Goal: Task Accomplishment & Management: Manage account settings

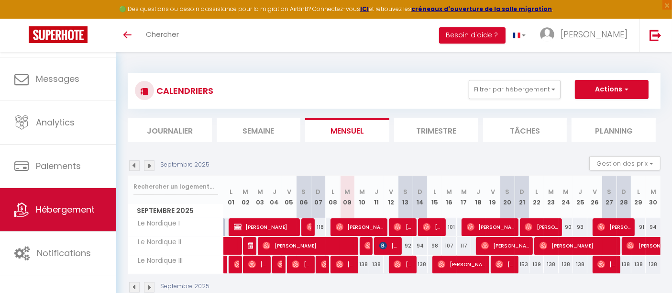
scroll to position [40, 0]
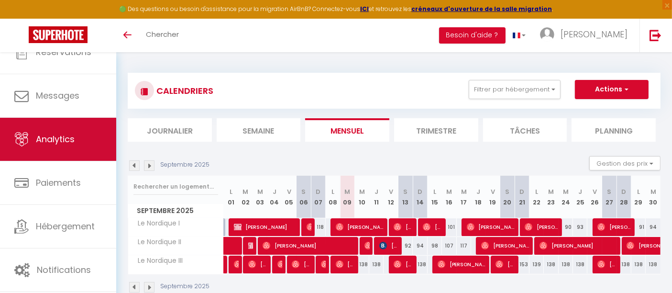
click at [82, 144] on link "Analytics" at bounding box center [58, 139] width 116 height 43
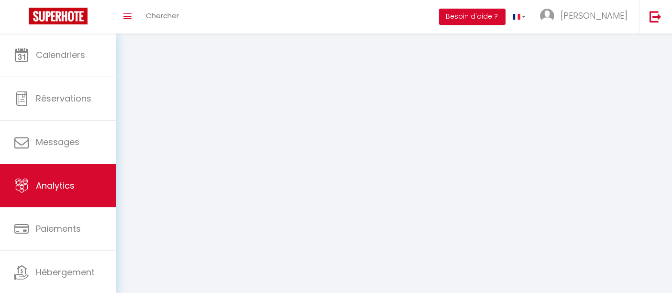
select select "2025"
select select "9"
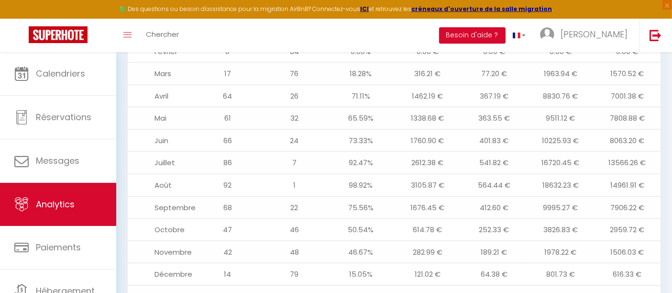
scroll to position [1217, 0]
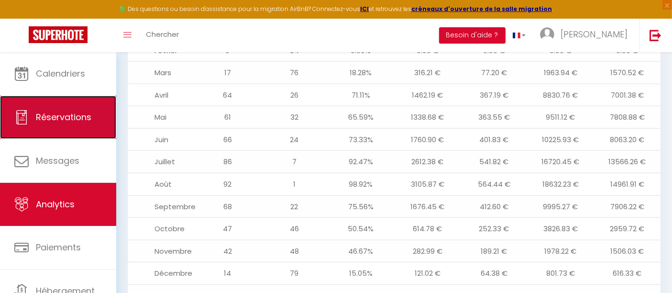
click at [68, 103] on link "Réservations" at bounding box center [58, 117] width 116 height 43
select select "not_cancelled"
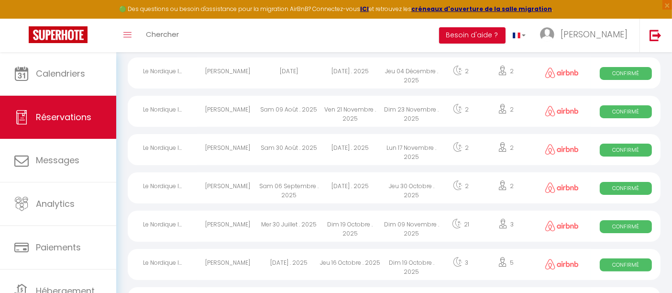
scroll to position [1714, 0]
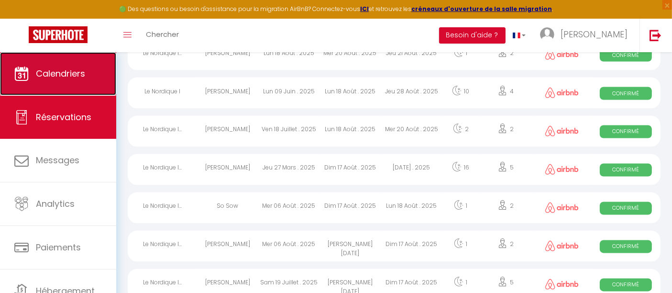
click at [58, 76] on span "Calendriers" at bounding box center [60, 73] width 49 height 12
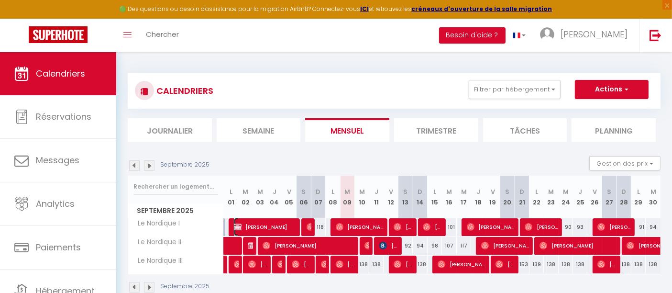
click at [272, 226] on span "[PERSON_NAME]" at bounding box center [265, 227] width 62 height 18
select select "OK"
select select "0"
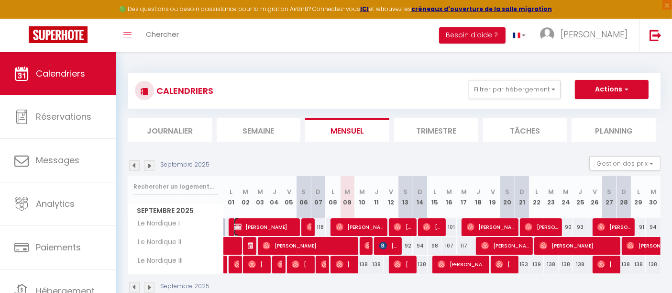
select select "0"
select select
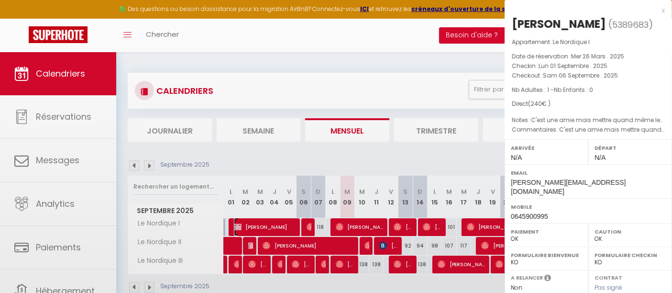
select select "39762"
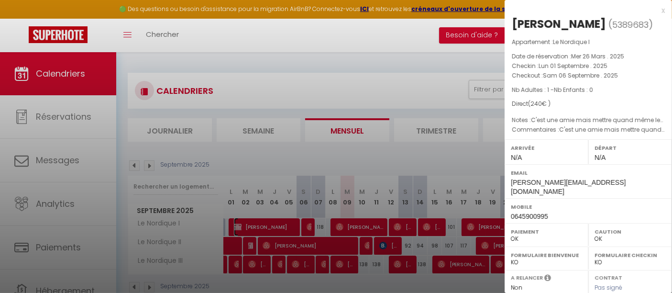
scroll to position [150, 0]
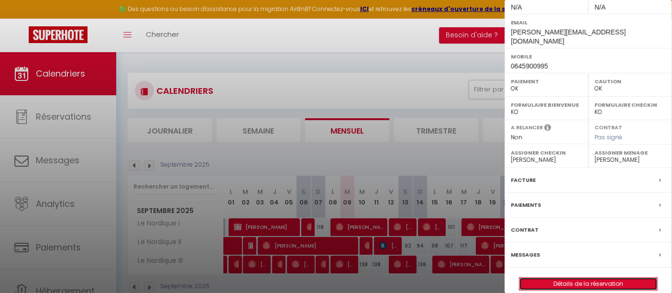
click at [616, 277] on link "Détails de la réservation" at bounding box center [588, 283] width 138 height 12
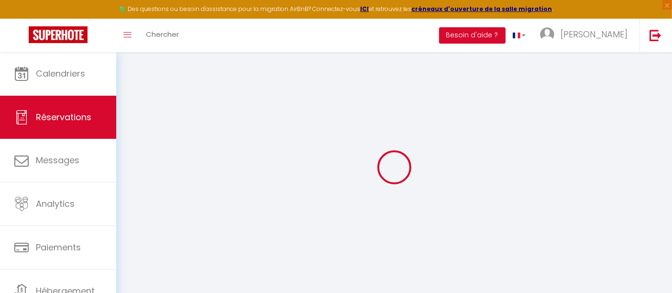
select select
checkbox input "true"
select select
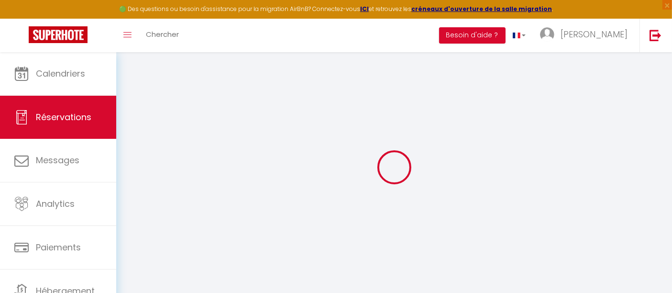
checkbox input "true"
type textarea "C'est une amie mais mettre quand même les draps et faire un ménage après stp. (…"
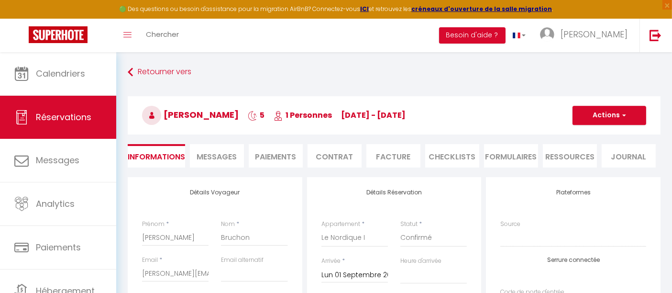
select select
checkbox input "true"
select select
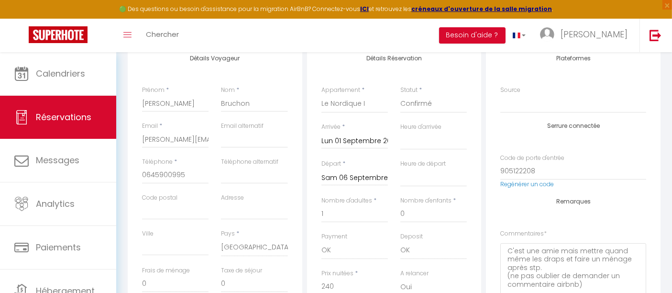
scroll to position [131, 0]
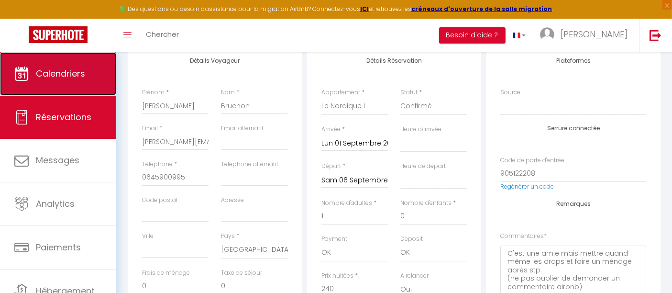
click at [68, 88] on link "Calendriers" at bounding box center [58, 73] width 116 height 43
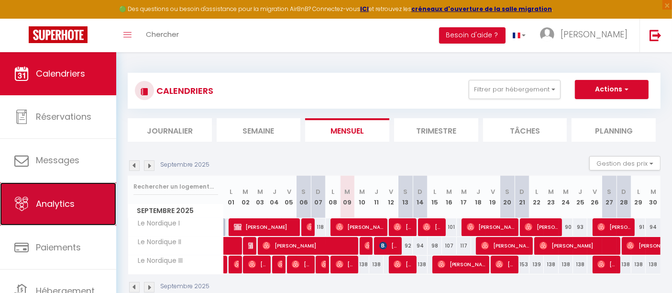
click at [68, 212] on link "Analytics" at bounding box center [58, 203] width 116 height 43
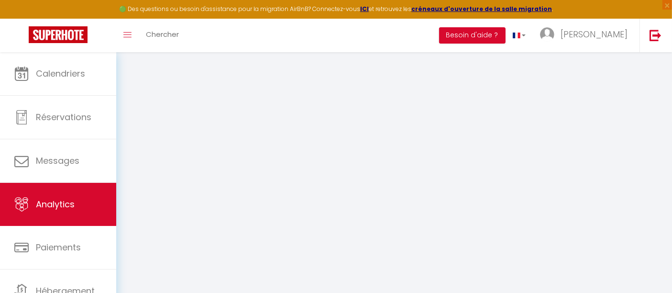
select select "2025"
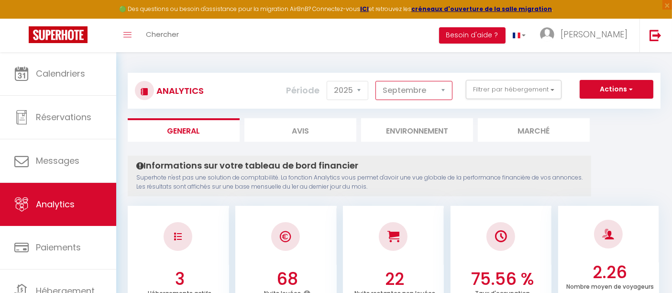
click at [441, 91] on select "[PERSON_NAME] Mars Avril Mai Juin Juillet Août Septembre Octobre Novembre Décem…" at bounding box center [413, 90] width 77 height 19
click at [377, 81] on select "[PERSON_NAME] Mars Avril Mai Juin Juillet Août Septembre Octobre Novembre Décem…" at bounding box center [413, 90] width 77 height 19
click at [427, 90] on select "[PERSON_NAME] Mars Avril Mai Juin Juillet Août Septembre Octobre Novembre Décem…" at bounding box center [413, 90] width 77 height 19
click at [377, 81] on select "[PERSON_NAME] Mars Avril Mai Juin Juillet Août Septembre Octobre Novembre Décem…" at bounding box center [413, 90] width 77 height 19
click at [430, 94] on select "[PERSON_NAME] Mars Avril Mai Juin Juillet Août Septembre Octobre Novembre Décem…" at bounding box center [413, 90] width 77 height 19
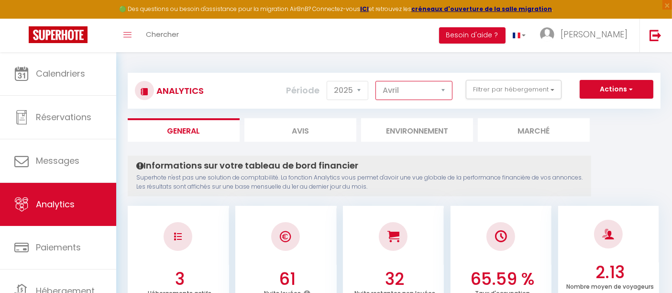
click at [377, 81] on select "[PERSON_NAME] Mars Avril Mai Juin Juillet Août Septembre Octobre Novembre Décem…" at bounding box center [413, 90] width 77 height 19
click at [431, 85] on select "[PERSON_NAME] Mars Avril Mai Juin Juillet Août Septembre Octobre Novembre Décem…" at bounding box center [413, 90] width 77 height 19
click at [377, 81] on select "[PERSON_NAME] Mars Avril Mai Juin Juillet Août Septembre Octobre Novembre Décem…" at bounding box center [413, 90] width 77 height 19
click at [448, 92] on select "[PERSON_NAME] Mars Avril Mai Juin Juillet Août Septembre Octobre Novembre Décem…" at bounding box center [413, 90] width 77 height 19
click at [377, 81] on select "[PERSON_NAME] Mars Avril Mai Juin Juillet Août Septembre Octobre Novembre Décem…" at bounding box center [413, 90] width 77 height 19
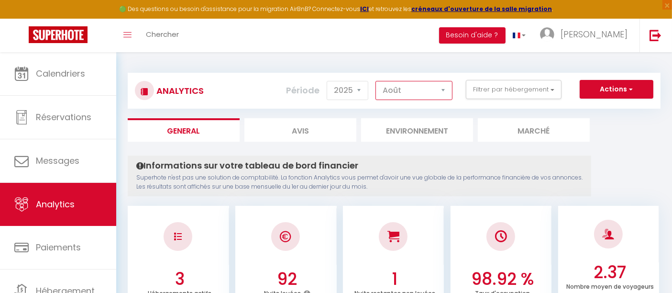
click at [433, 89] on select "[PERSON_NAME] Mars Avril Mai Juin Juillet Août Septembre Octobre Novembre Décem…" at bounding box center [413, 90] width 77 height 19
select select "7"
click at [377, 81] on select "[PERSON_NAME] Mars Avril Mai Juin Juillet Août Septembre Octobre Novembre Décem…" at bounding box center [413, 90] width 77 height 19
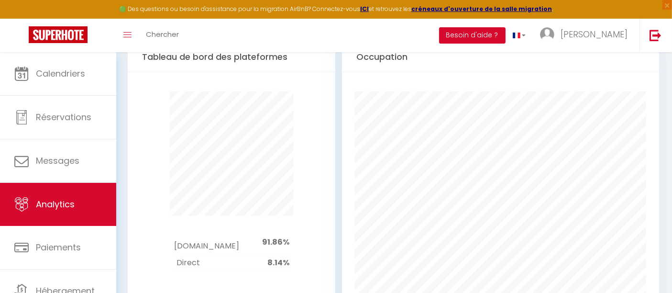
scroll to position [479, 0]
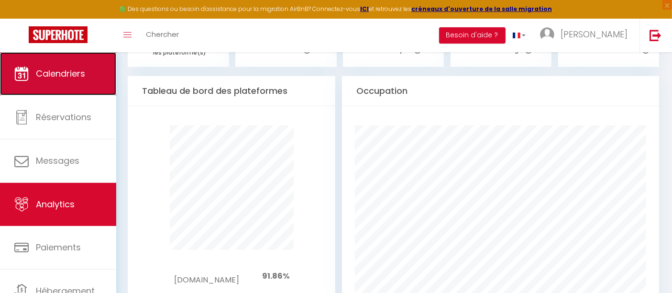
click at [81, 83] on link "Calendriers" at bounding box center [58, 73] width 116 height 43
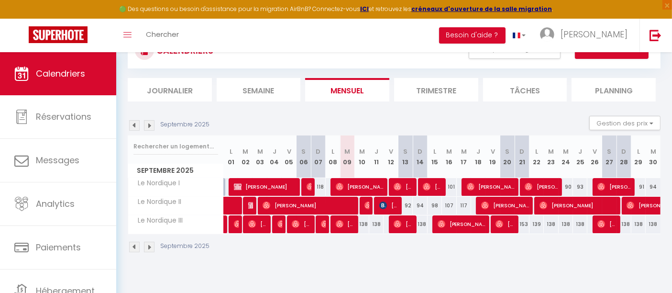
scroll to position [52, 0]
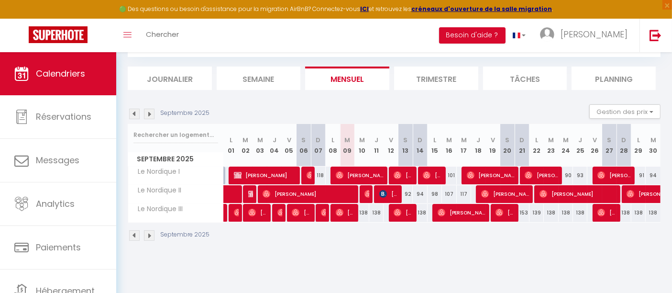
click at [150, 114] on img at bounding box center [149, 114] width 11 height 11
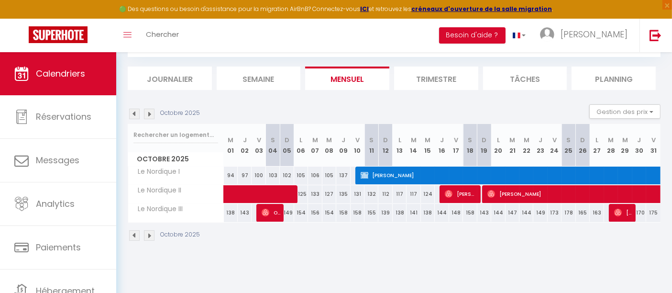
click at [150, 114] on img at bounding box center [149, 114] width 11 height 11
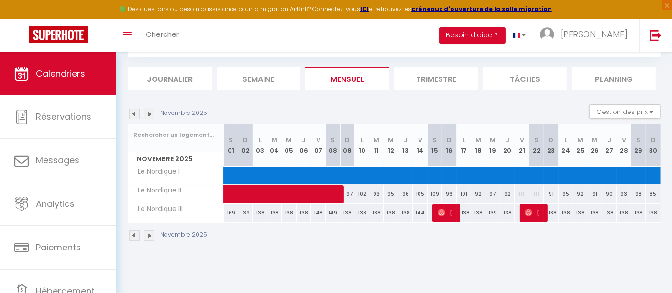
click at [150, 114] on img at bounding box center [149, 114] width 11 height 11
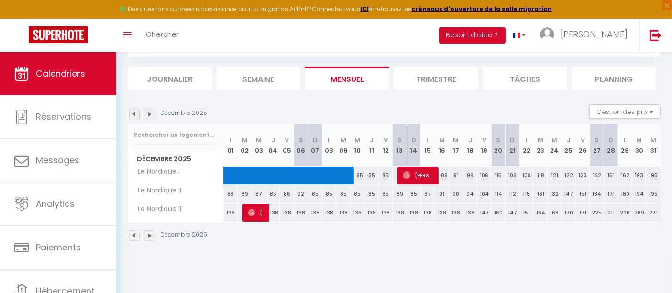
click at [131, 117] on img at bounding box center [134, 114] width 11 height 11
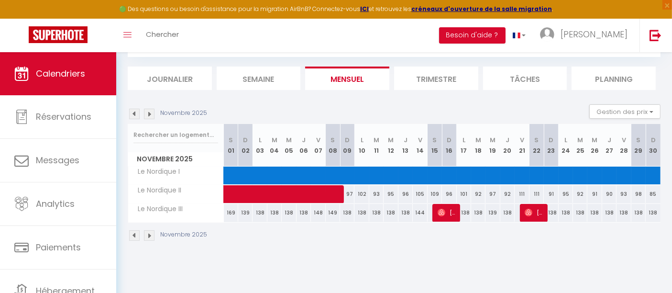
click at [131, 117] on img at bounding box center [134, 114] width 11 height 11
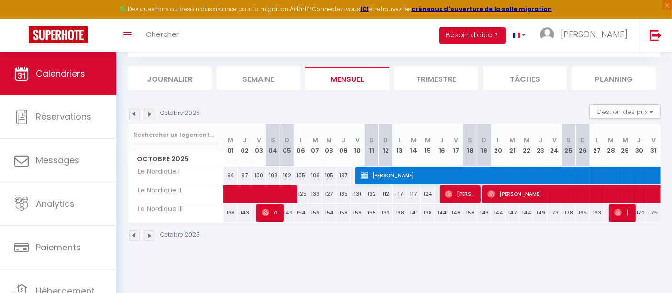
click at [131, 117] on img at bounding box center [134, 114] width 11 height 11
